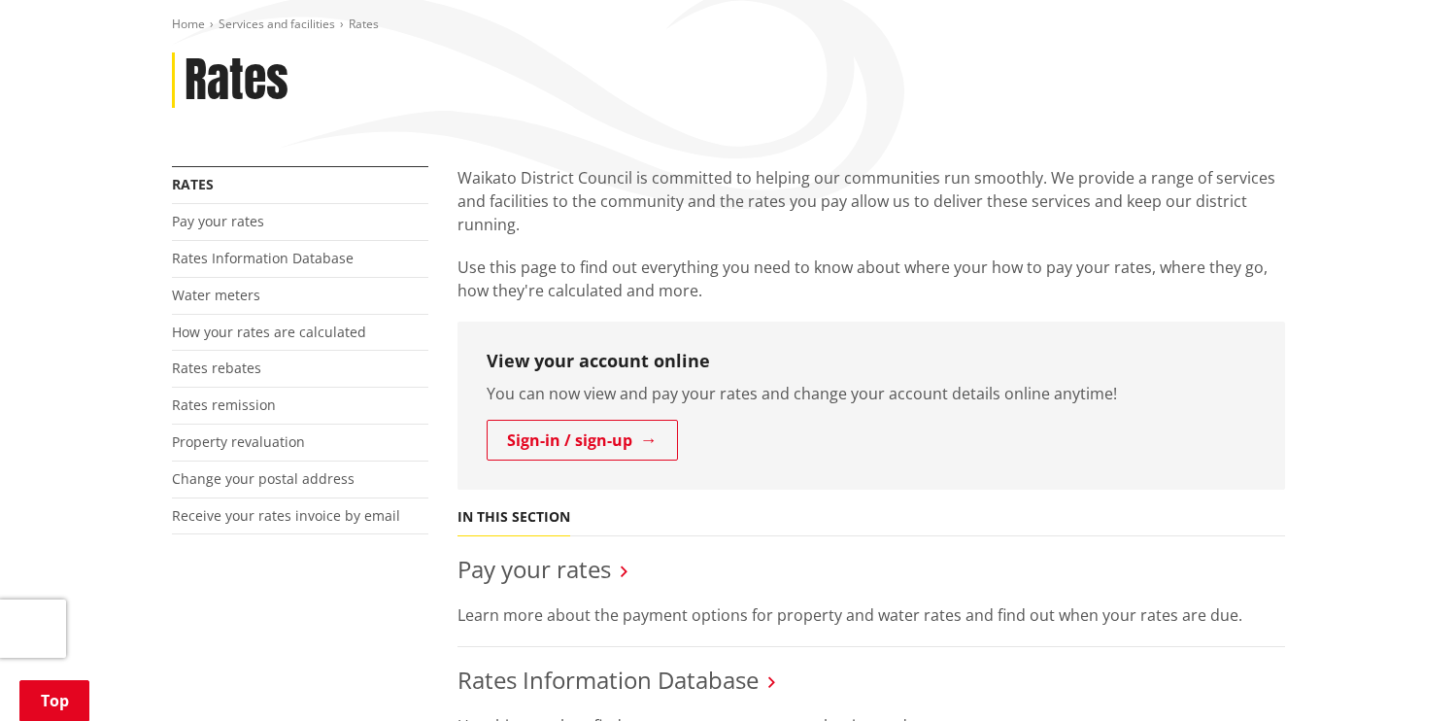
scroll to position [164, 0]
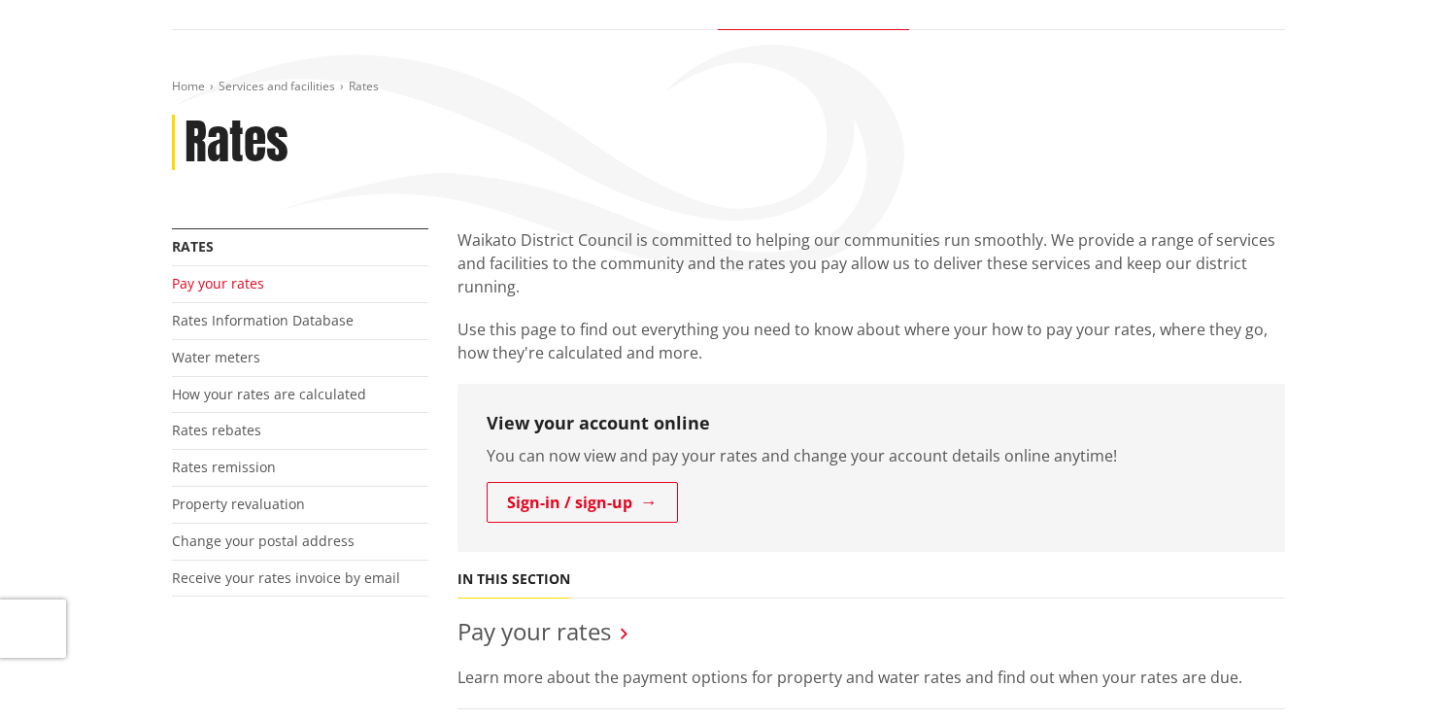
click at [238, 280] on link "Pay your rates" at bounding box center [218, 283] width 92 height 18
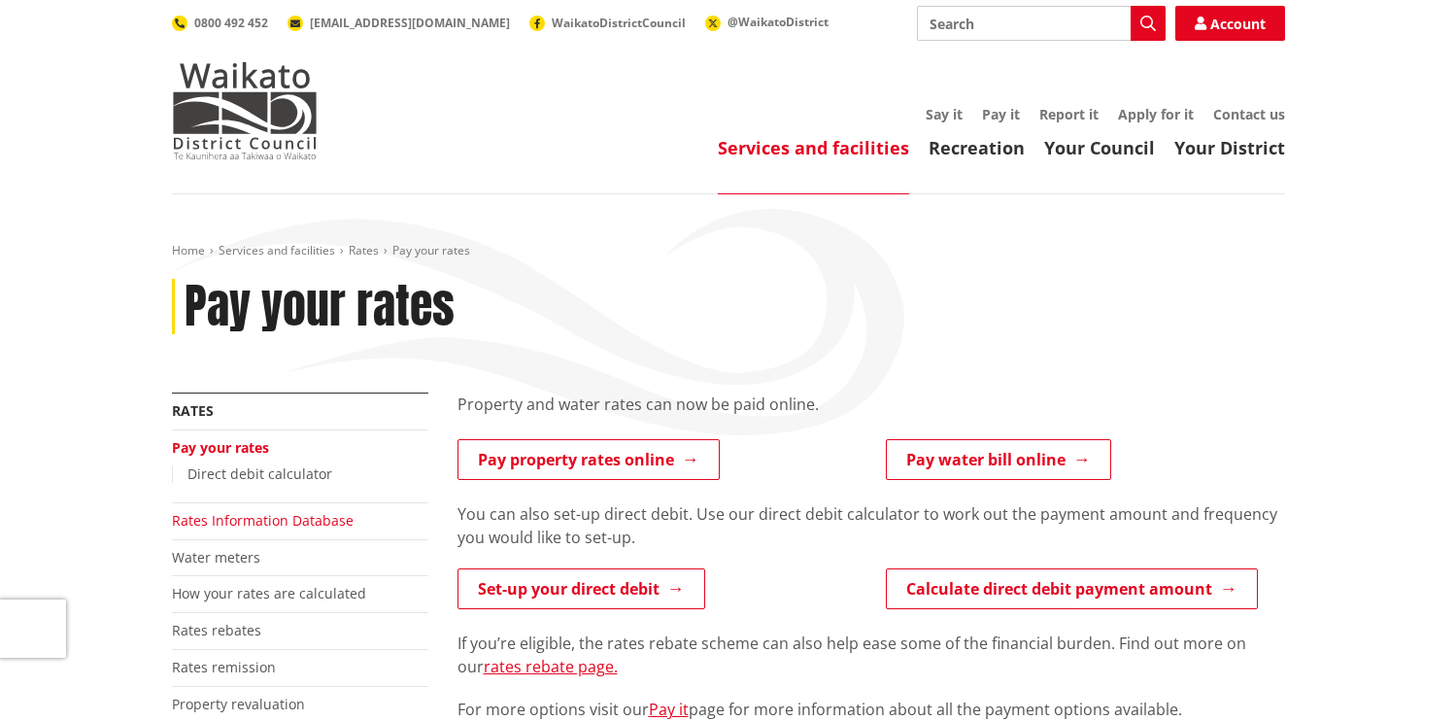
click at [311, 521] on link "Rates Information Database" at bounding box center [263, 520] width 182 height 18
